Goal: Transaction & Acquisition: Book appointment/travel/reservation

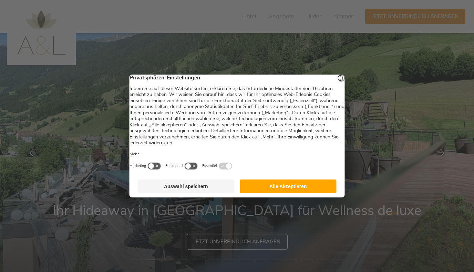
click at [263, 188] on button "Alle Akzeptieren" at bounding box center [288, 186] width 97 height 14
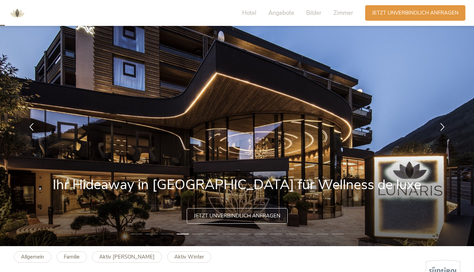
scroll to position [20, 0]
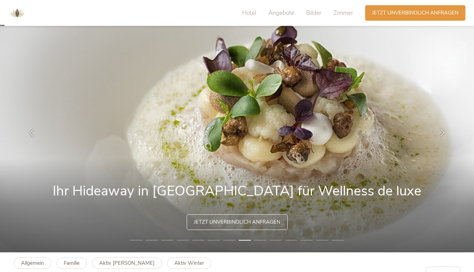
click at [443, 132] on icon at bounding box center [443, 132] width 8 height 8
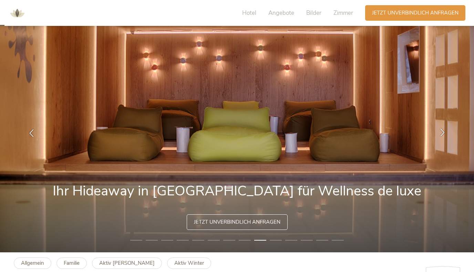
click at [442, 132] on icon at bounding box center [443, 132] width 8 height 8
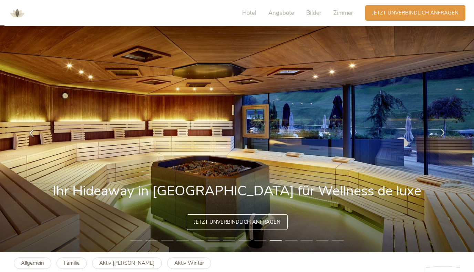
click at [442, 133] on icon at bounding box center [443, 132] width 8 height 8
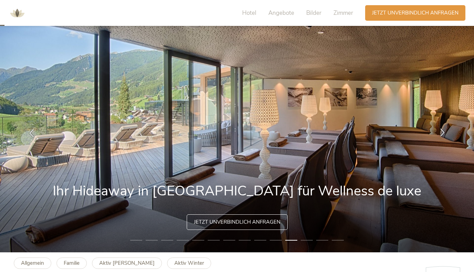
click at [443, 134] on icon at bounding box center [443, 132] width 8 height 8
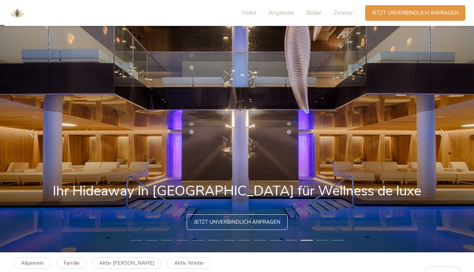
click at [443, 134] on icon at bounding box center [443, 132] width 8 height 8
click at [441, 132] on icon at bounding box center [443, 132] width 8 height 8
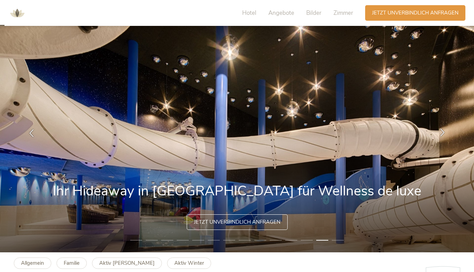
click at [441, 132] on icon at bounding box center [443, 132] width 8 height 8
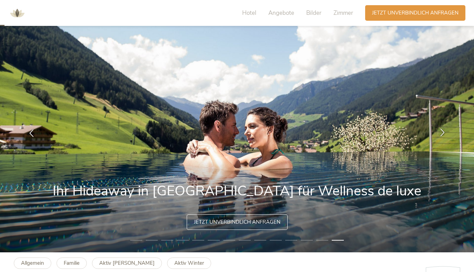
click at [441, 132] on icon at bounding box center [443, 132] width 8 height 8
click at [443, 130] on icon at bounding box center [443, 132] width 8 height 8
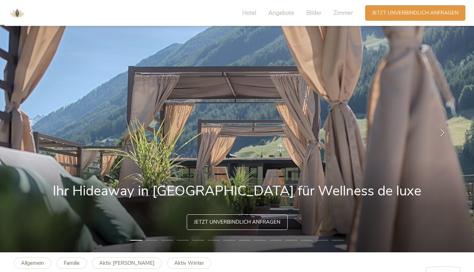
click at [443, 130] on icon at bounding box center [443, 132] width 8 height 8
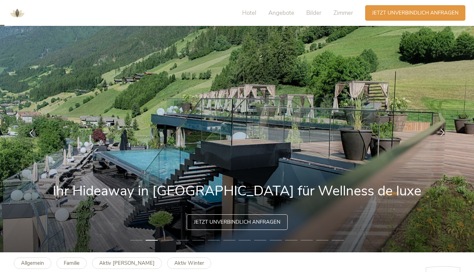
click at [443, 130] on icon at bounding box center [443, 132] width 8 height 8
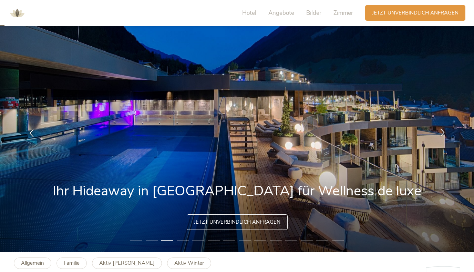
click at [443, 131] on icon at bounding box center [443, 132] width 8 height 8
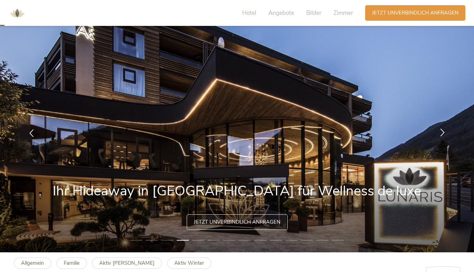
click at [444, 131] on icon at bounding box center [443, 132] width 8 height 8
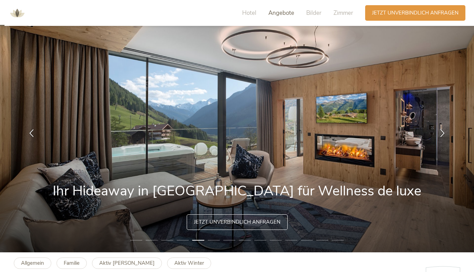
click at [273, 9] on span "Angebote" at bounding box center [282, 13] width 26 height 8
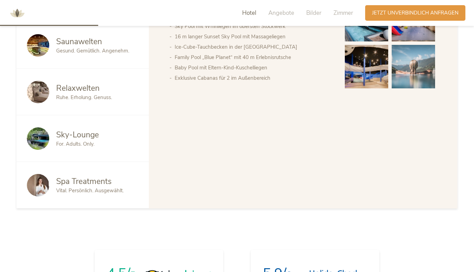
scroll to position [438, 0]
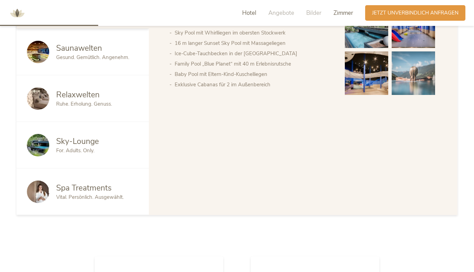
click at [346, 14] on span "Zimmer" at bounding box center [344, 13] width 20 height 8
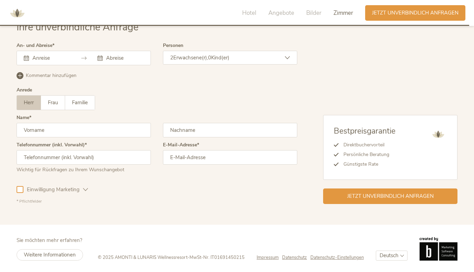
scroll to position [2116, 0]
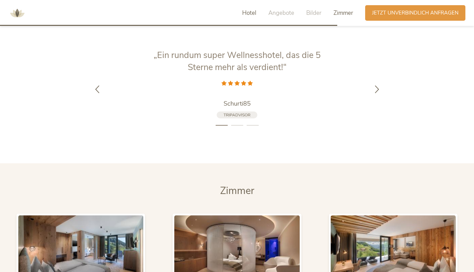
click at [247, 13] on span "Hotel" at bounding box center [249, 13] width 14 height 8
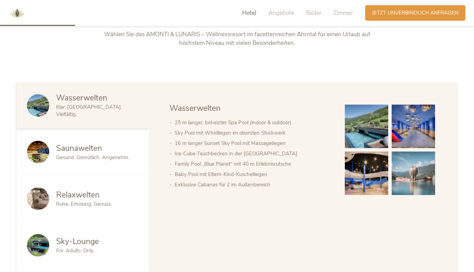
scroll to position [342, 0]
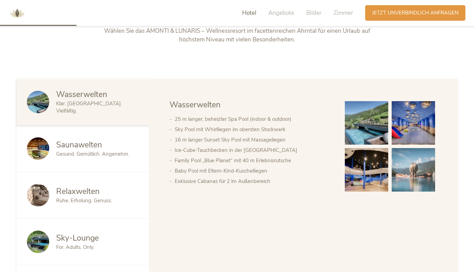
click at [365, 121] on img at bounding box center [366, 122] width 43 height 43
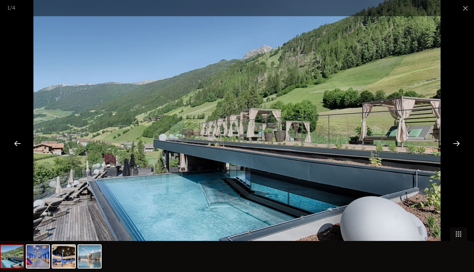
click at [455, 141] on div at bounding box center [456, 142] width 21 height 21
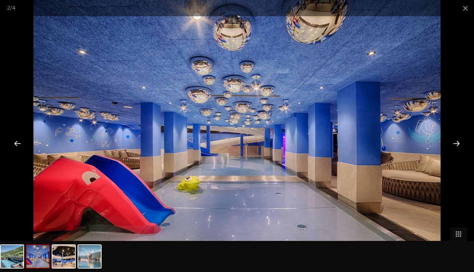
click at [456, 141] on div at bounding box center [456, 142] width 21 height 21
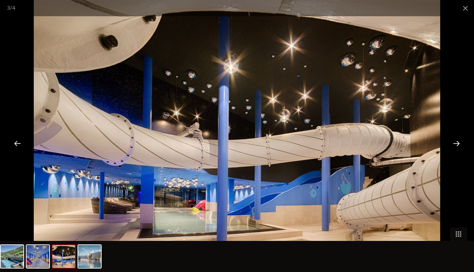
click at [456, 141] on div at bounding box center [456, 142] width 21 height 21
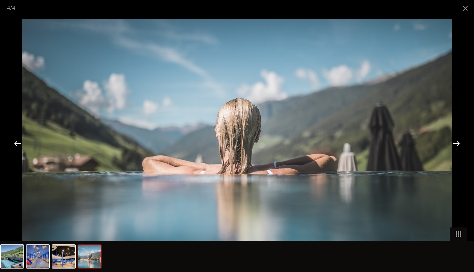
click at [456, 141] on div at bounding box center [456, 142] width 21 height 21
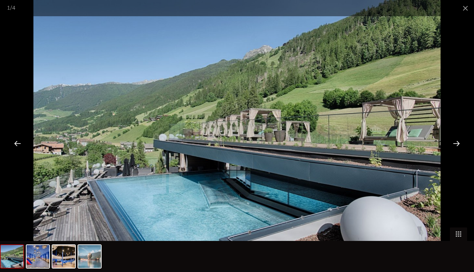
click at [456, 141] on div at bounding box center [456, 142] width 21 height 21
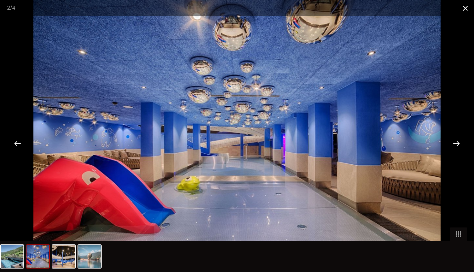
click at [467, 6] on span at bounding box center [465, 8] width 17 height 16
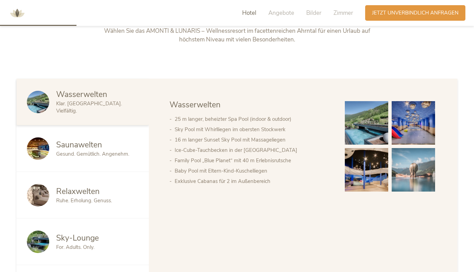
click at [91, 176] on div "Relaxwelten Ruhe. Erholung. Genuss." at bounding box center [83, 195] width 132 height 47
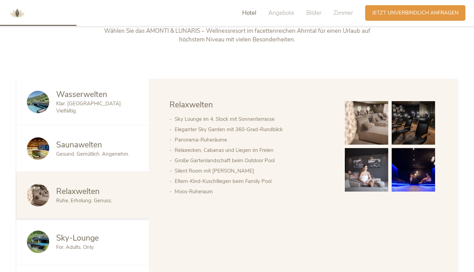
click at [100, 147] on span "Saunawelten" at bounding box center [79, 144] width 46 height 11
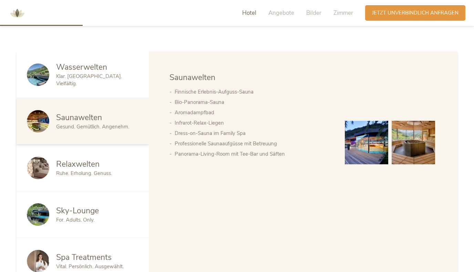
scroll to position [368, 0]
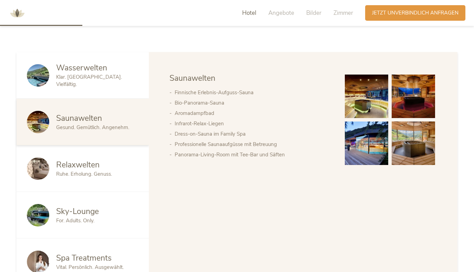
click at [98, 156] on div "Relaxwelten Ruhe. Erholung. Genuss." at bounding box center [83, 168] width 132 height 47
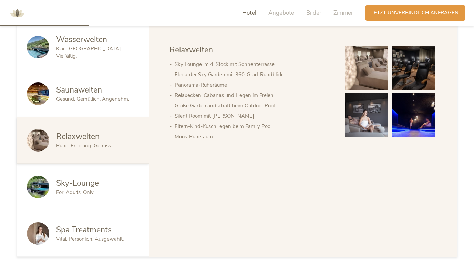
scroll to position [397, 0]
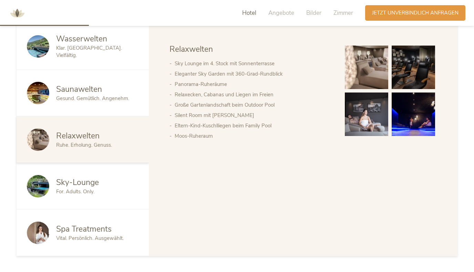
click at [99, 179] on div "Sky-Lounge" at bounding box center [97, 182] width 82 height 11
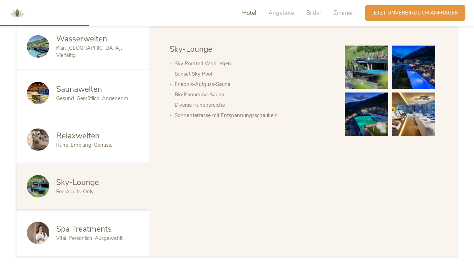
click at [92, 232] on span "Spa Treatments" at bounding box center [84, 228] width 56 height 11
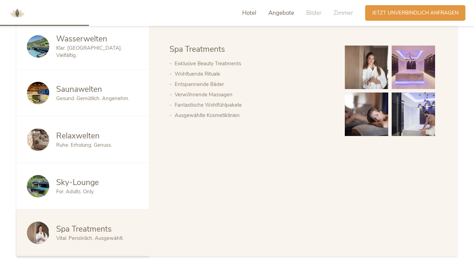
click at [288, 11] on span "Angebote" at bounding box center [282, 13] width 26 height 8
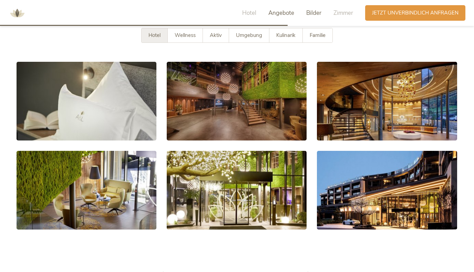
scroll to position [1286, 0]
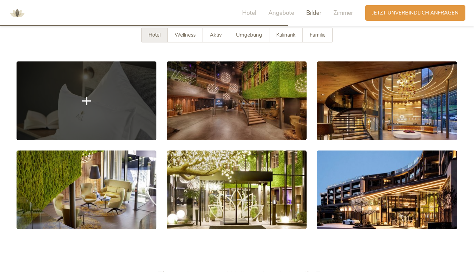
click at [105, 71] on link at bounding box center [87, 100] width 140 height 79
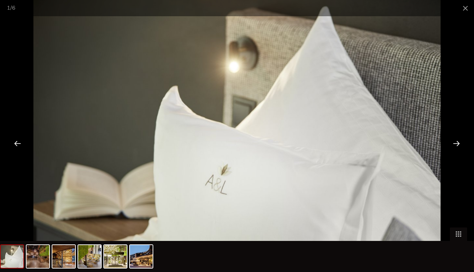
click at [461, 147] on div at bounding box center [456, 142] width 21 height 21
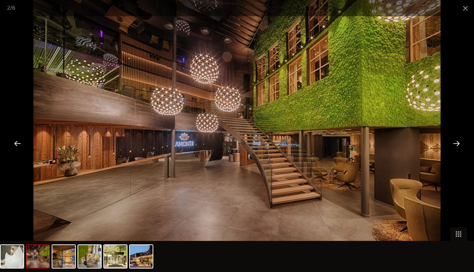
click at [461, 147] on div at bounding box center [456, 142] width 21 height 21
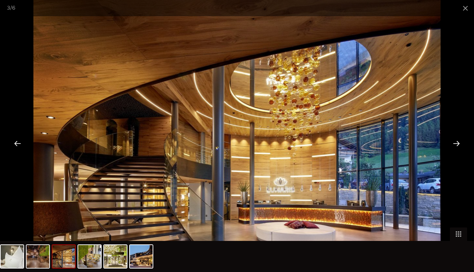
click at [463, 145] on div at bounding box center [456, 142] width 21 height 21
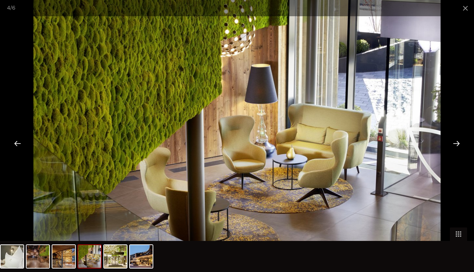
click at [463, 145] on div at bounding box center [456, 142] width 21 height 21
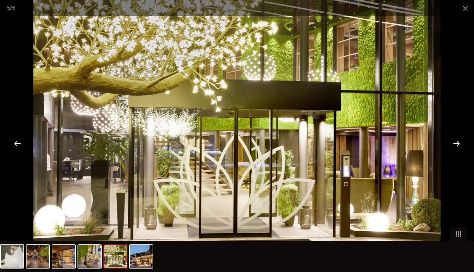
click at [464, 142] on div at bounding box center [456, 142] width 21 height 21
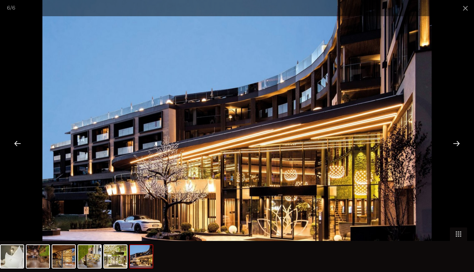
click at [464, 142] on div at bounding box center [456, 142] width 21 height 21
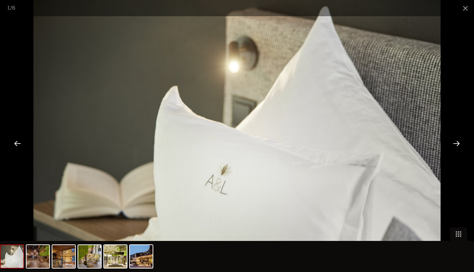
click at [464, 142] on div at bounding box center [456, 142] width 21 height 21
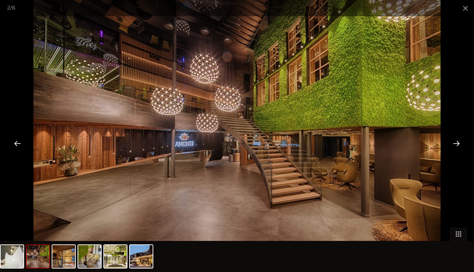
click at [464, 141] on div at bounding box center [456, 142] width 21 height 21
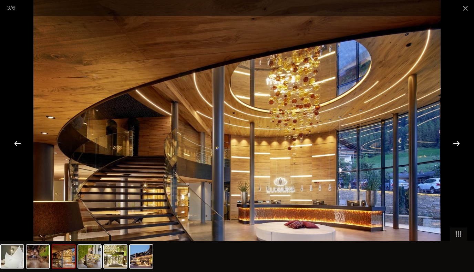
click at [464, 141] on div at bounding box center [456, 142] width 21 height 21
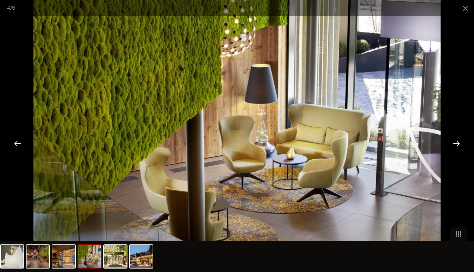
click at [464, 141] on div at bounding box center [456, 142] width 21 height 21
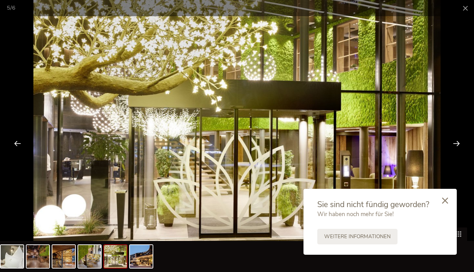
scroll to position [1300, 0]
